Goal: Task Accomplishment & Management: Manage account settings

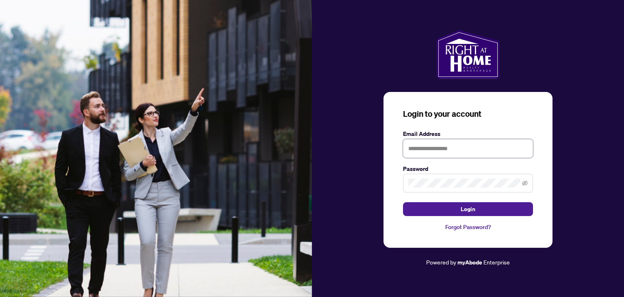
type input "**********"
click at [524, 183] on icon "eye-invisible" at bounding box center [525, 183] width 6 height 6
click at [567, 187] on div "**********" at bounding box center [468, 148] width 312 height 237
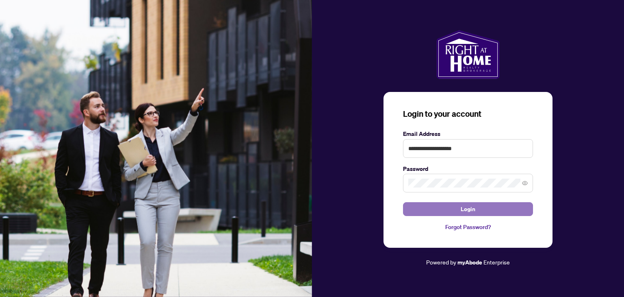
click at [472, 207] on span "Login" at bounding box center [468, 208] width 15 height 13
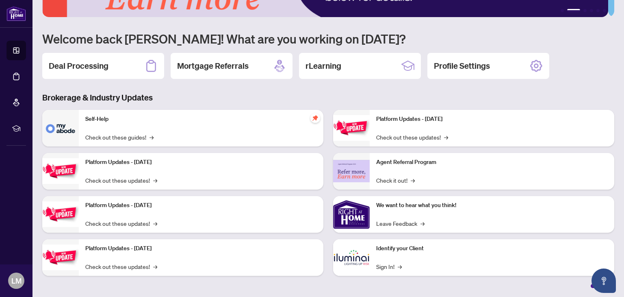
scroll to position [54, 0]
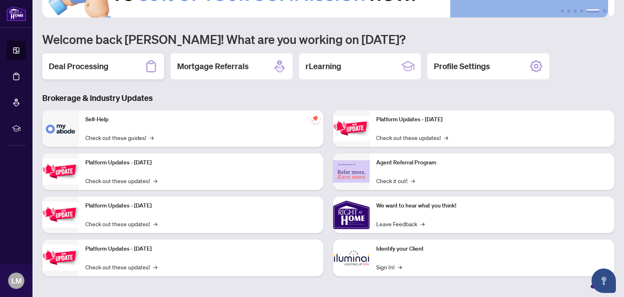
click at [98, 65] on h2 "Deal Processing" at bounding box center [79, 66] width 60 height 11
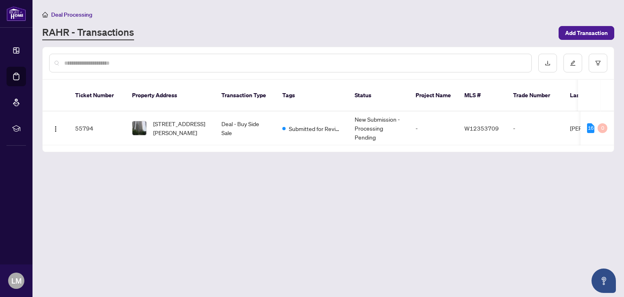
click at [242, 179] on main "Deal Processing [PERSON_NAME] - Transactions Add Transaction Ticket Number Prop…" at bounding box center [329, 148] width 592 height 297
click at [82, 116] on td "55794" at bounding box center [97, 128] width 57 height 34
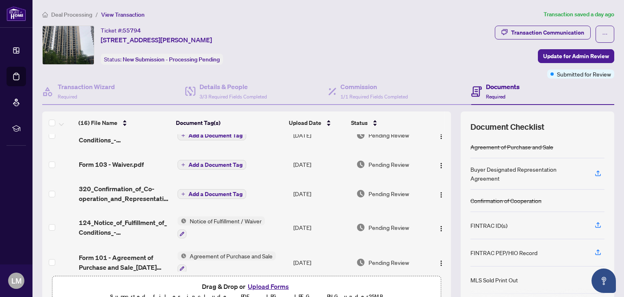
scroll to position [295, 0]
click at [130, 189] on span "320_Confirmation_of_Co-operation_and_Representation_-_Buyer_Seller_-_PropTx-[PE…" at bounding box center [125, 194] width 92 height 20
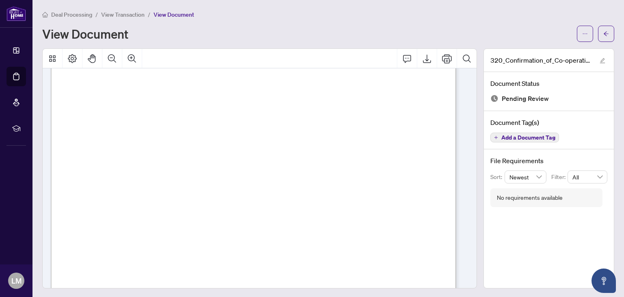
scroll to position [290, 0]
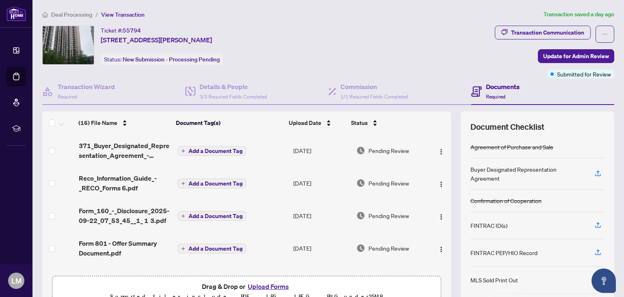
click at [131, 141] on span "371_Buyer_Designated_Representation_Agreement_-_PropTx-OREA__4_.pdf" at bounding box center [125, 151] width 92 height 20
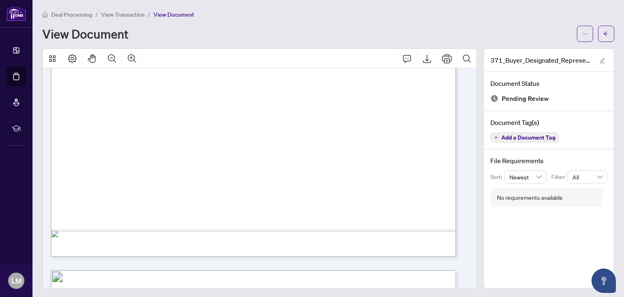
scroll to position [1476, 0]
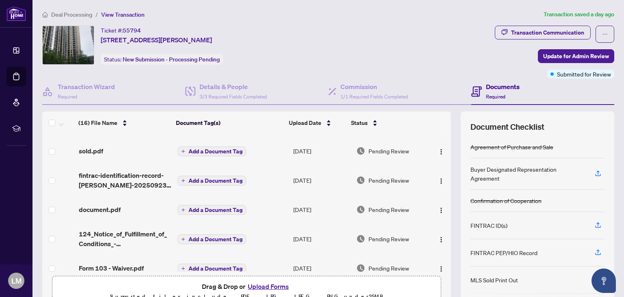
scroll to position [191, 0]
click at [105, 211] on span "document.pdf" at bounding box center [100, 210] width 42 height 10
